Goal: Entertainment & Leisure: Consume media (video, audio)

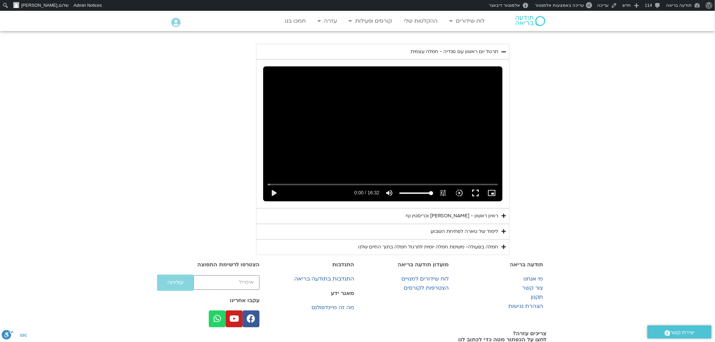
click at [483, 216] on div "ראיון ראשון - [PERSON_NAME] [PERSON_NAME]" at bounding box center [452, 216] width 92 height 8
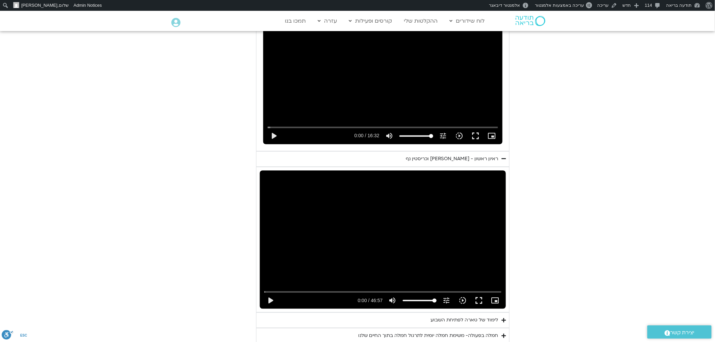
scroll to position [428, 0]
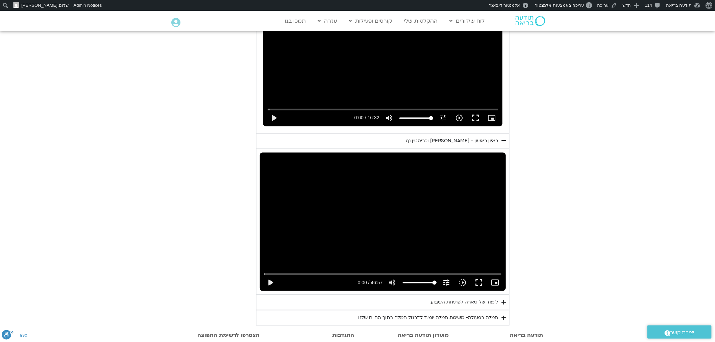
click at [497, 207] on div "Skip Ad play_arrow 0:00 / 46:57 volume_up Mute tune Resolution Auto 720p slow_m…" at bounding box center [383, 222] width 246 height 138
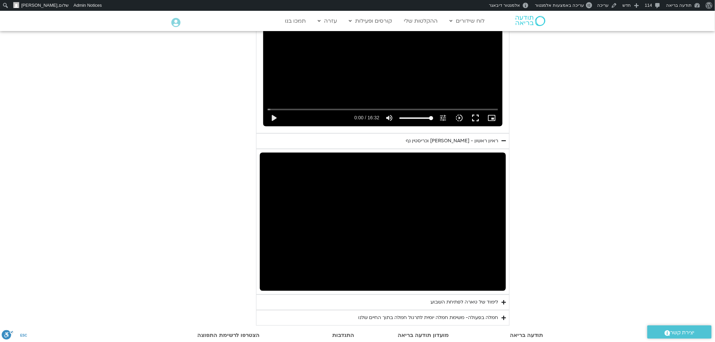
scroll to position [502, 0]
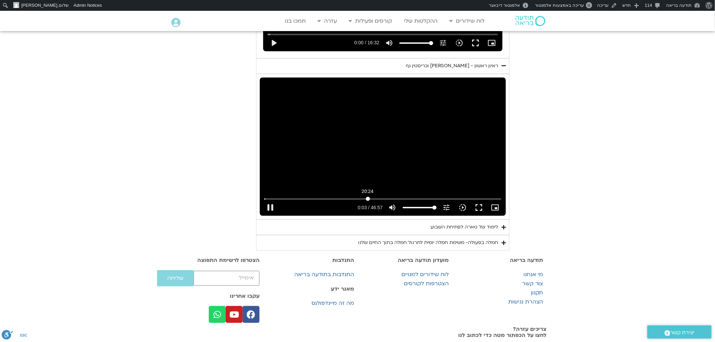
click at [367, 200] on input "Seek" at bounding box center [382, 199] width 237 height 4
click at [443, 151] on div "Skip Ad 22:34 pause 20:28 / 46:57 volume_up Mute tune Resolution Auto 720p slow…" at bounding box center [383, 147] width 246 height 138
type input "1228.37603"
click at [450, 210] on icon "tune" at bounding box center [446, 208] width 8 height 8
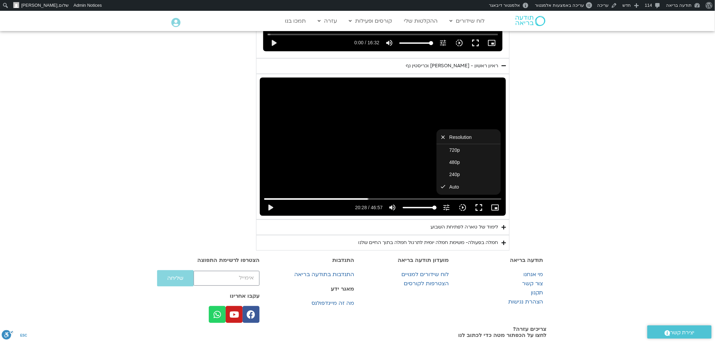
click at [561, 191] on section "יום ראשון - חמלה עצמית השבוע שלנו מתחיל מהבסיס, תרגול של חמלה עצמית – נוכחת וקש…" at bounding box center [357, 23] width 715 height 456
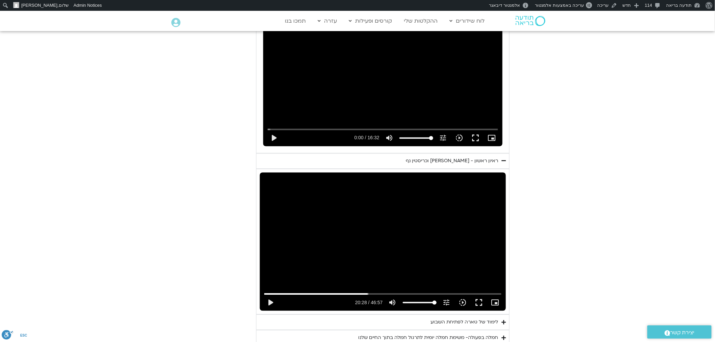
scroll to position [353, 0]
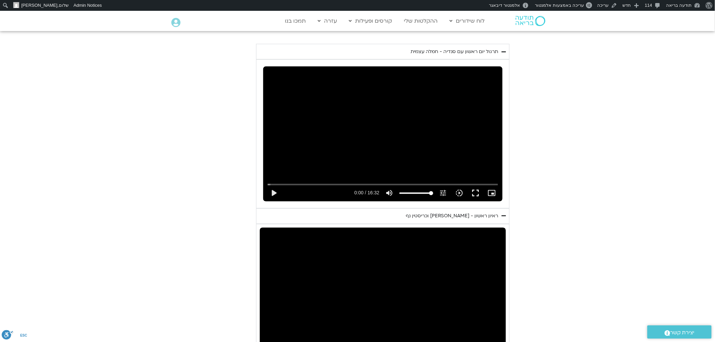
click at [469, 49] on div "תרגול יום ראשון עם סנדיה - חמלה עצמית" at bounding box center [453, 52] width 87 height 8
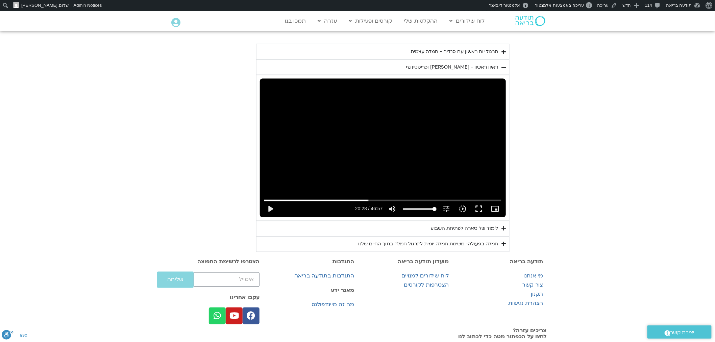
click at [472, 69] on div "ראיון ראשון - [PERSON_NAME] [PERSON_NAME]" at bounding box center [452, 67] width 92 height 8
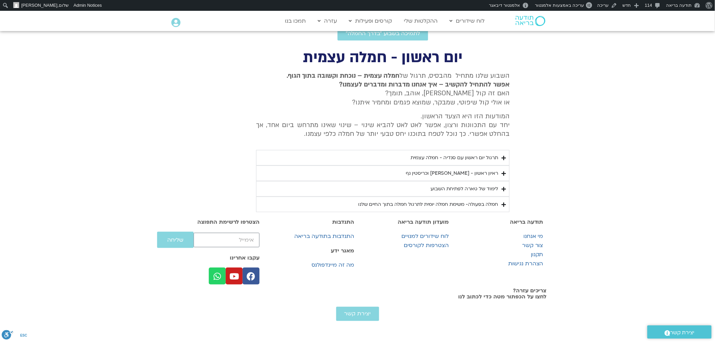
scroll to position [291, 0]
click at [486, 181] on summary "לימוד של טארה לפתיחת השבוע" at bounding box center [382, 189] width 253 height 16
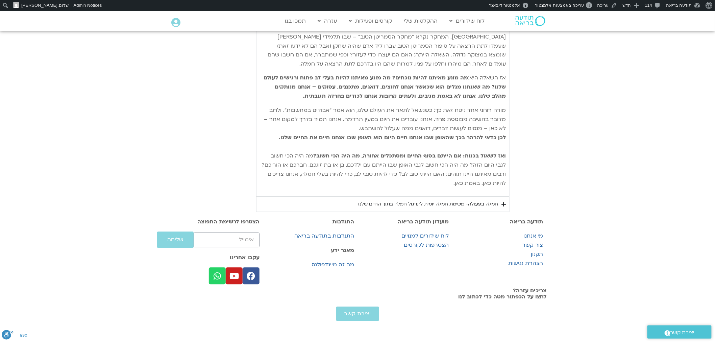
click at [488, 200] on div "חמלה בפעולה- משימת חמלה יומית לתרגול חמלה בתוך החיים שלנו" at bounding box center [428, 204] width 140 height 8
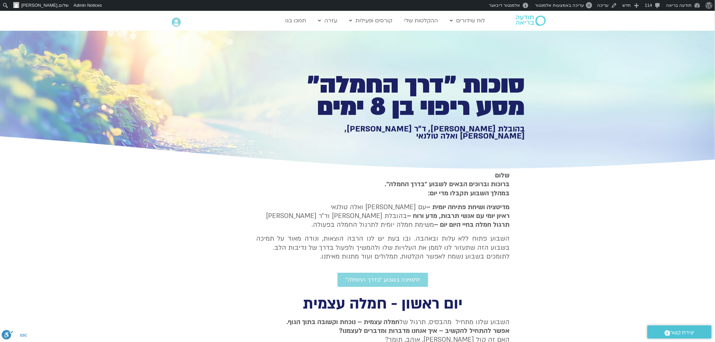
scroll to position [0, 0]
